Goal: Go to known website: Access a specific website the user already knows

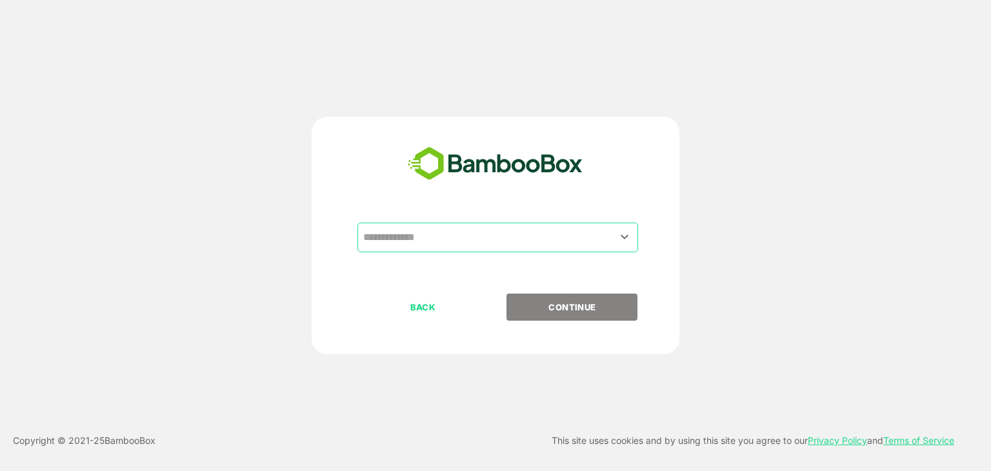
click at [498, 224] on div "​" at bounding box center [498, 238] width 281 height 30
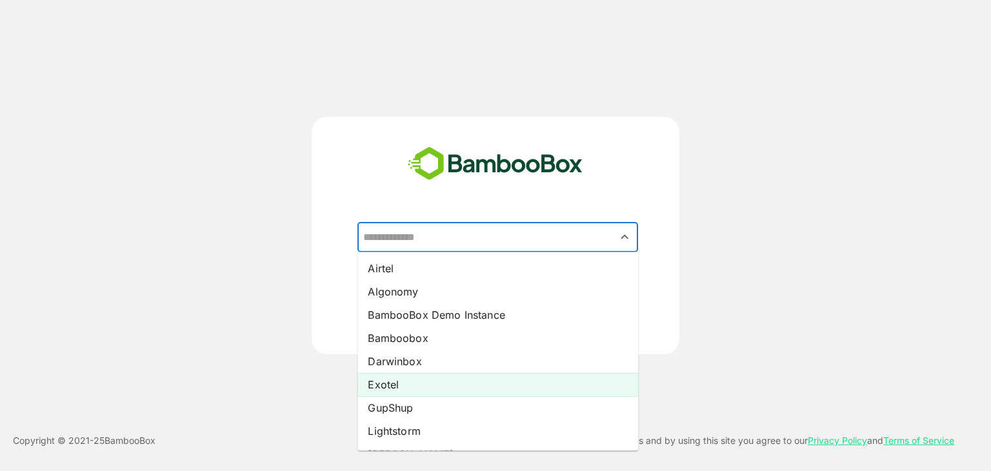
click at [463, 389] on li "Exotel" at bounding box center [498, 384] width 281 height 23
type input "******"
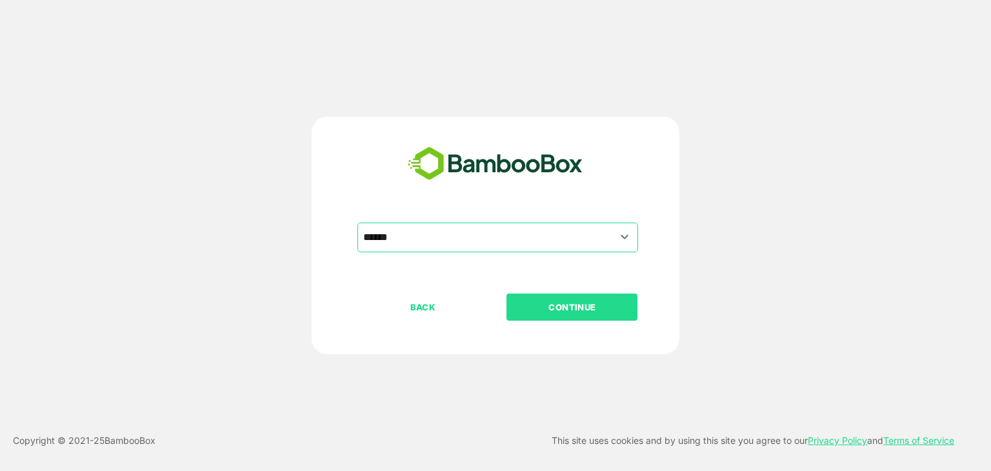
click at [532, 313] on p "CONTINUE" at bounding box center [572, 307] width 129 height 14
